Goal: Transaction & Acquisition: Obtain resource

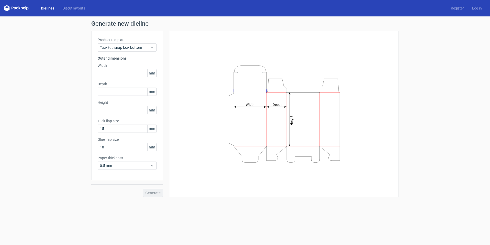
click at [45, 9] on link "Dielines" at bounding box center [48, 8] width 22 height 5
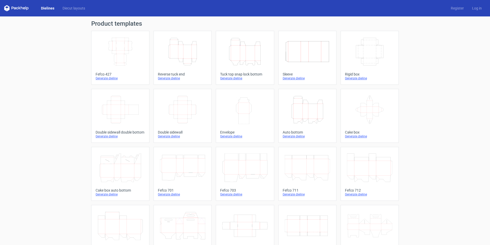
click at [308, 116] on icon "Height Depth Width" at bounding box center [307, 109] width 45 height 29
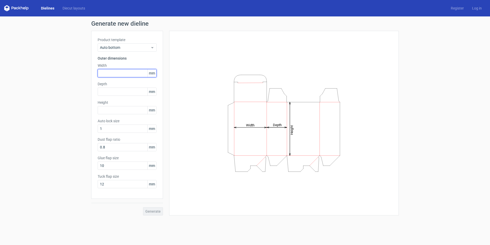
click at [108, 72] on input "text" at bounding box center [127, 73] width 59 height 8
type input "150"
type input "125"
type input "90"
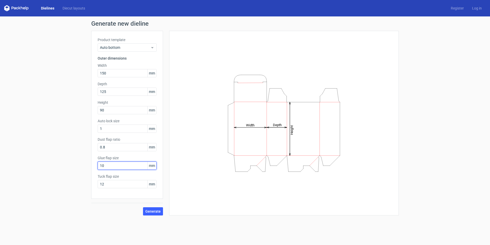
drag, startPoint x: 108, startPoint y: 165, endPoint x: 46, endPoint y: 158, distance: 62.7
click at [84, 166] on div "Generate new dieline Product template Auto bottom Outer dimensions Width 150 mm…" at bounding box center [245, 117] width 490 height 203
type input "16"
type input "20"
click at [148, 210] on span "Generate" at bounding box center [152, 211] width 15 height 4
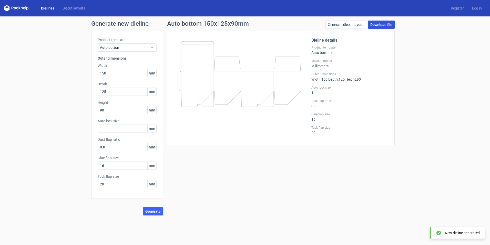
click at [381, 23] on link "Download file" at bounding box center [381, 25] width 27 height 8
